Goal: Information Seeking & Learning: Learn about a topic

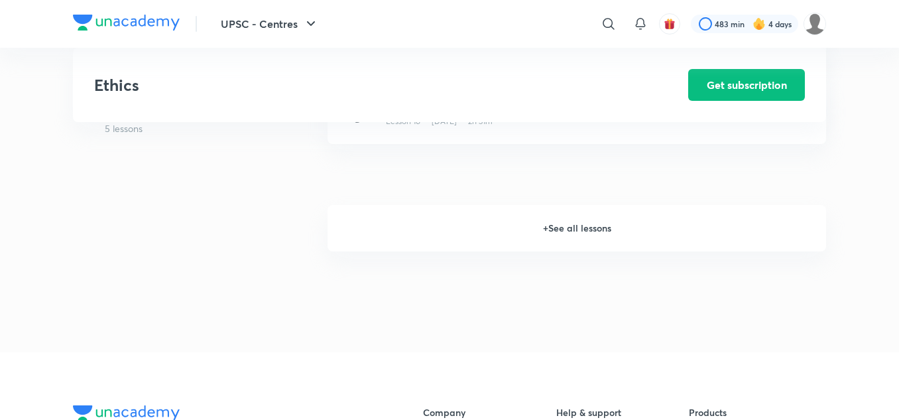
scroll to position [1841, 0]
click at [554, 229] on h6 "+ See all lessons" at bounding box center [576, 232] width 499 height 46
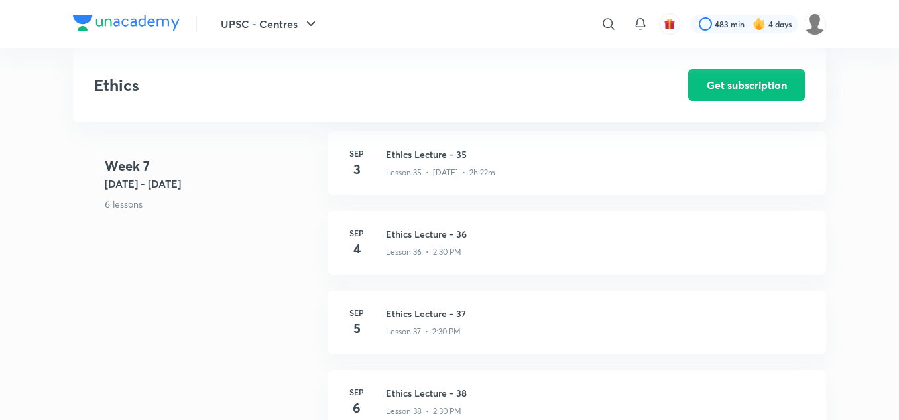
scroll to position [3589, 0]
click at [404, 239] on h3 "Ethics Lecture - 36" at bounding box center [598, 236] width 424 height 14
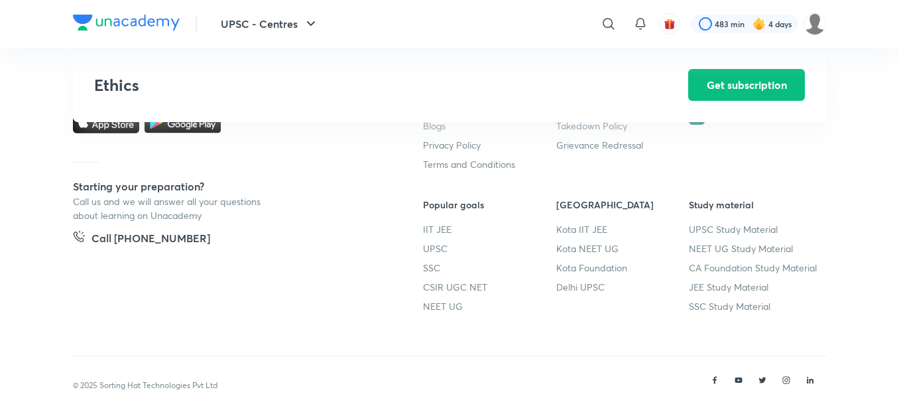
scroll to position [4198, 0]
